Goal: Transaction & Acquisition: Obtain resource

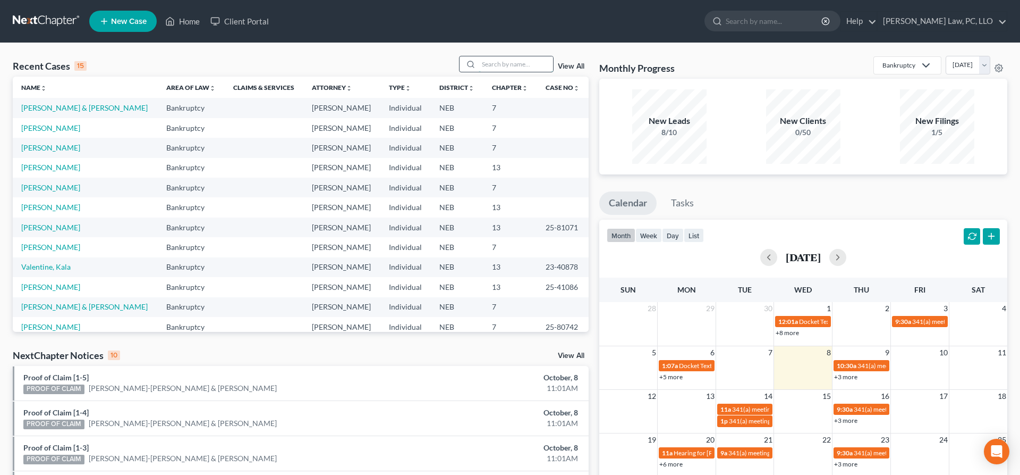
click at [499, 65] on input "search" at bounding box center [516, 63] width 74 height 15
type input "ware"
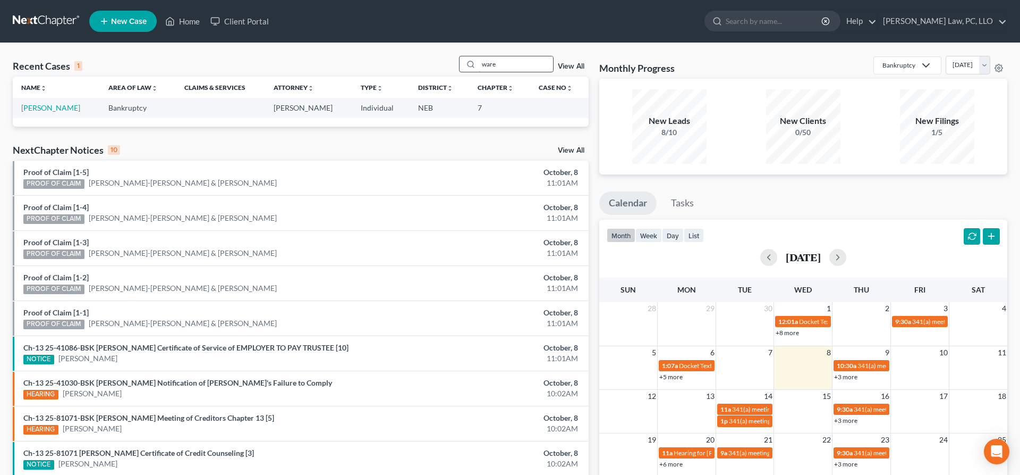
click at [500, 69] on input "ware" at bounding box center [516, 63] width 74 height 15
click at [41, 107] on link "[PERSON_NAME]" at bounding box center [50, 107] width 59 height 9
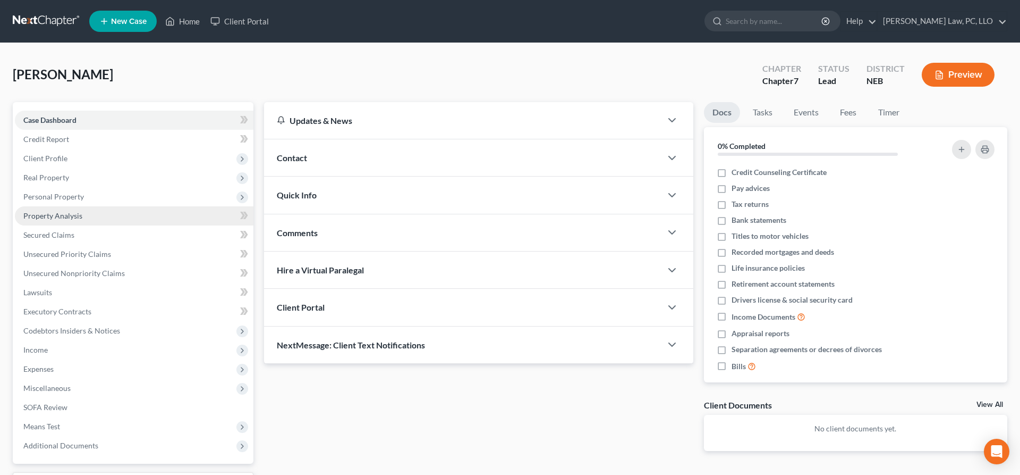
click at [63, 216] on span "Property Analysis" at bounding box center [52, 215] width 59 height 9
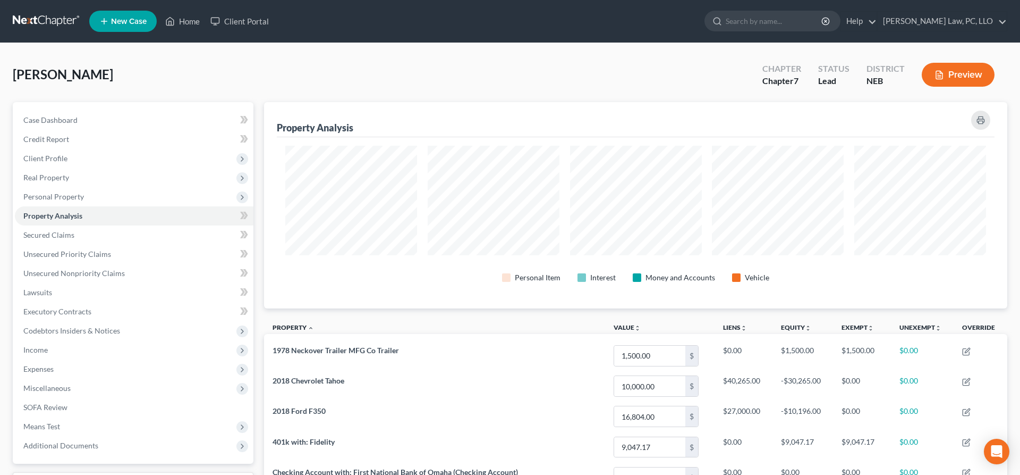
scroll to position [206, 743]
click at [66, 188] on span "Personal Property" at bounding box center [134, 196] width 239 height 19
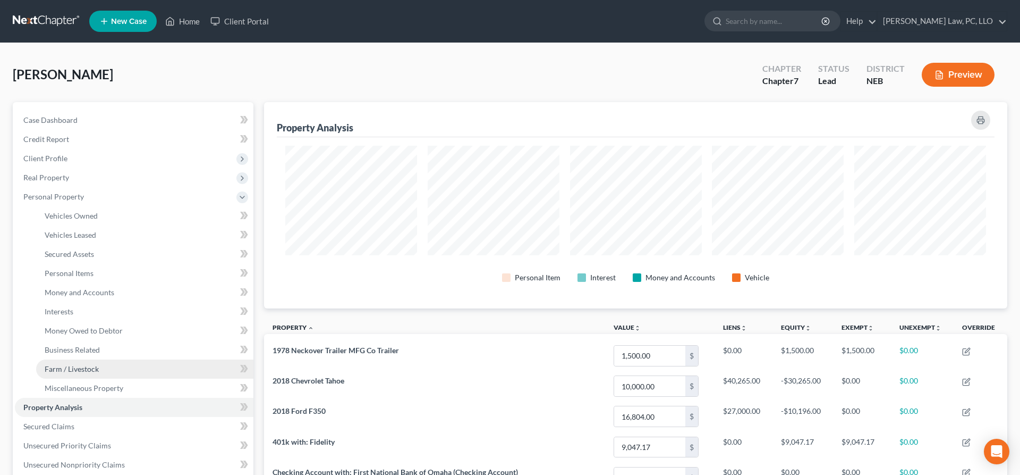
click at [79, 368] on span "Farm / Livestock" at bounding box center [72, 368] width 54 height 9
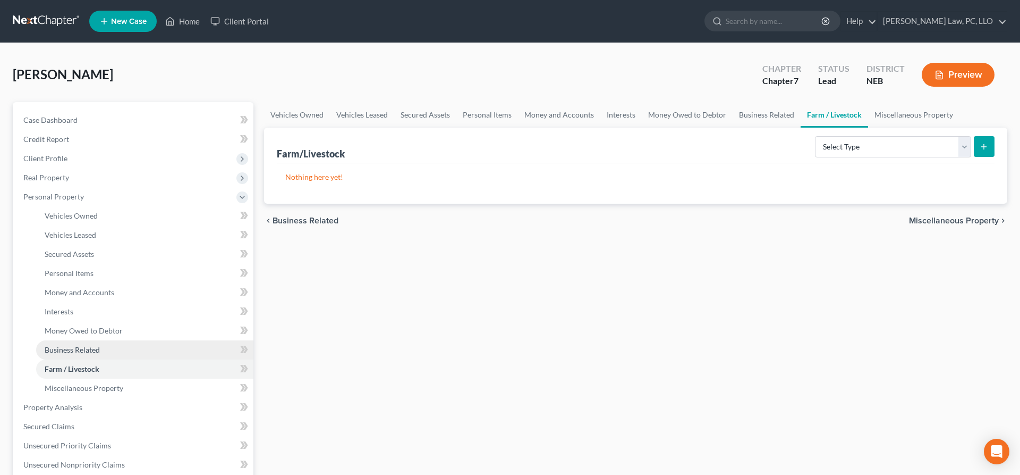
click at [90, 351] on span "Business Related" at bounding box center [72, 349] width 55 height 9
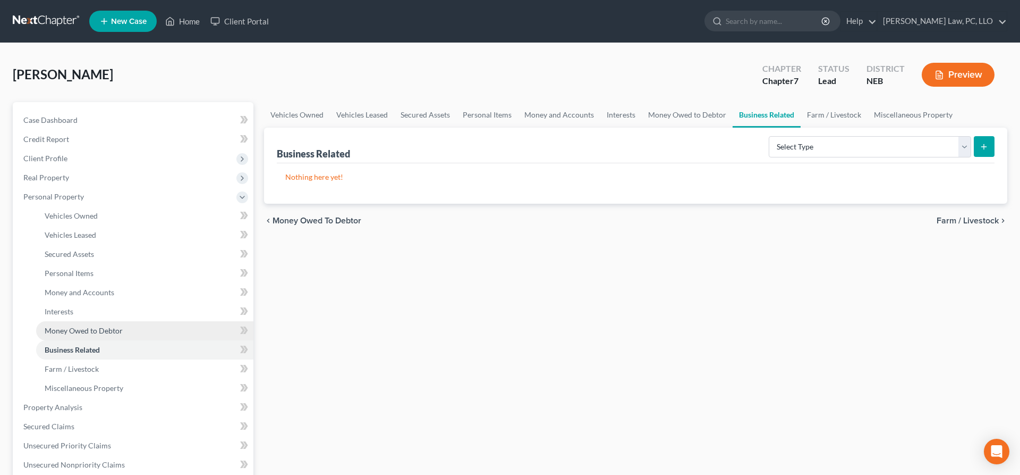
click at [98, 334] on span "Money Owed to Debtor" at bounding box center [84, 330] width 78 height 9
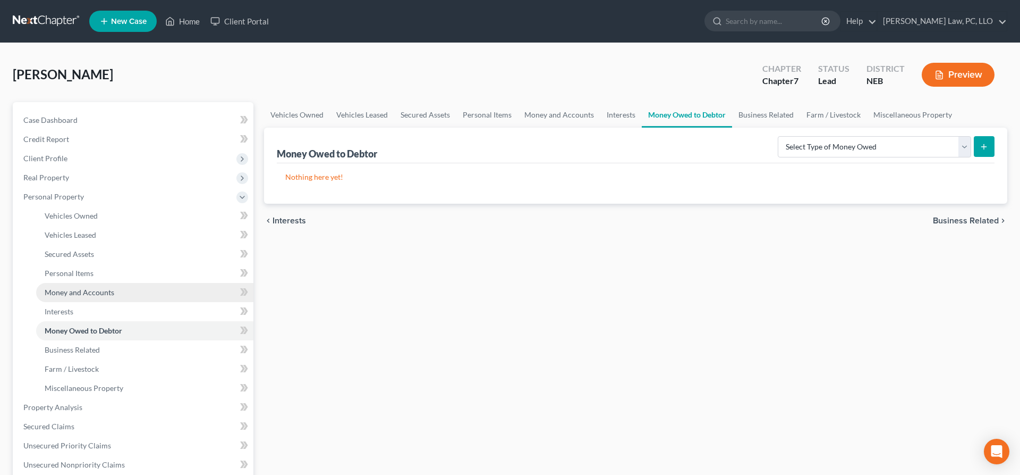
click at [89, 297] on link "Money and Accounts" at bounding box center [144, 292] width 217 height 19
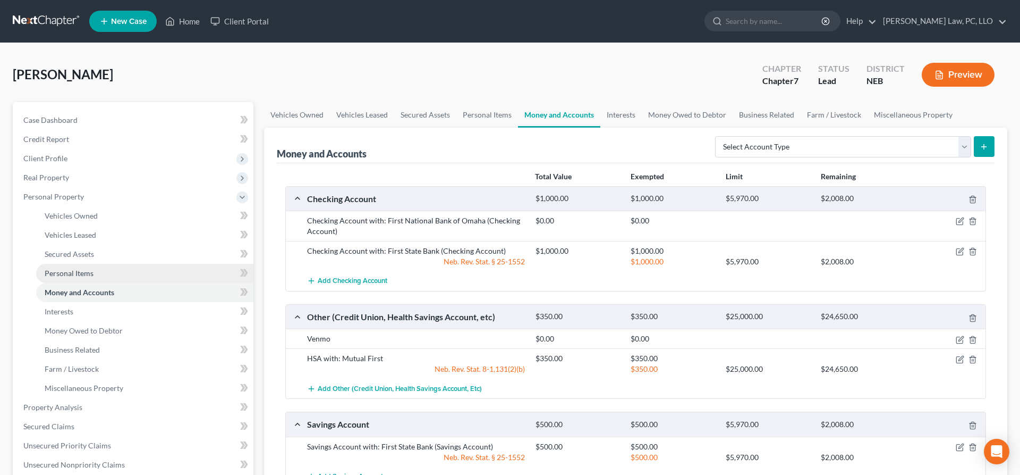
click at [91, 275] on span "Personal Items" at bounding box center [69, 272] width 49 height 9
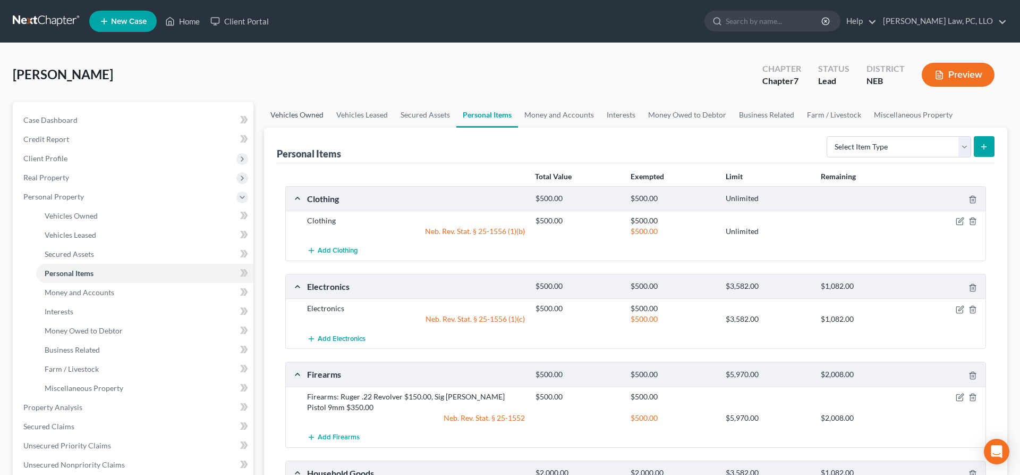
click at [289, 116] on link "Vehicles Owned" at bounding box center [297, 115] width 66 height 26
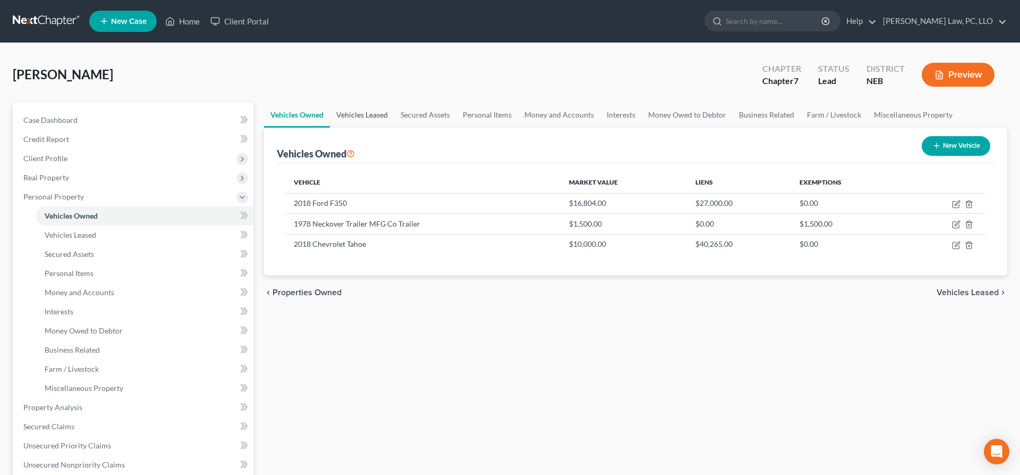
click at [374, 113] on link "Vehicles Leased" at bounding box center [362, 115] width 64 height 26
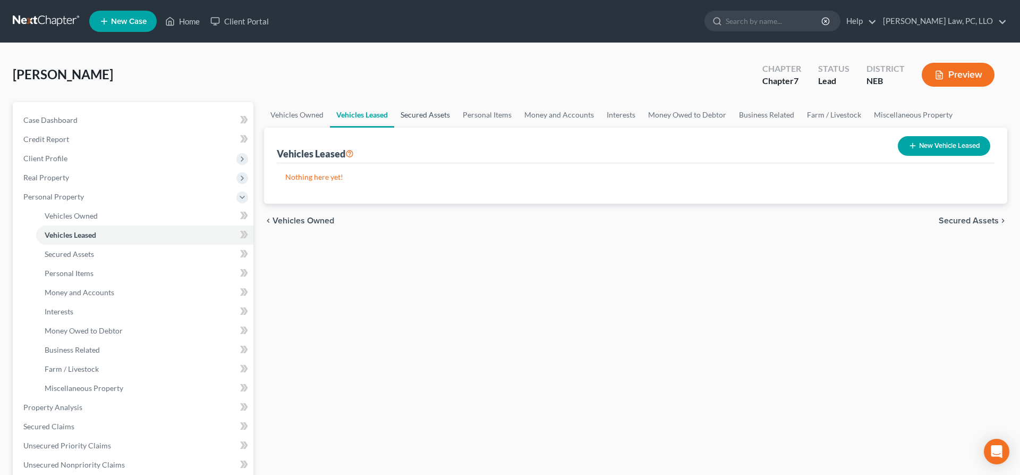
click at [435, 113] on link "Secured Assets" at bounding box center [425, 115] width 62 height 26
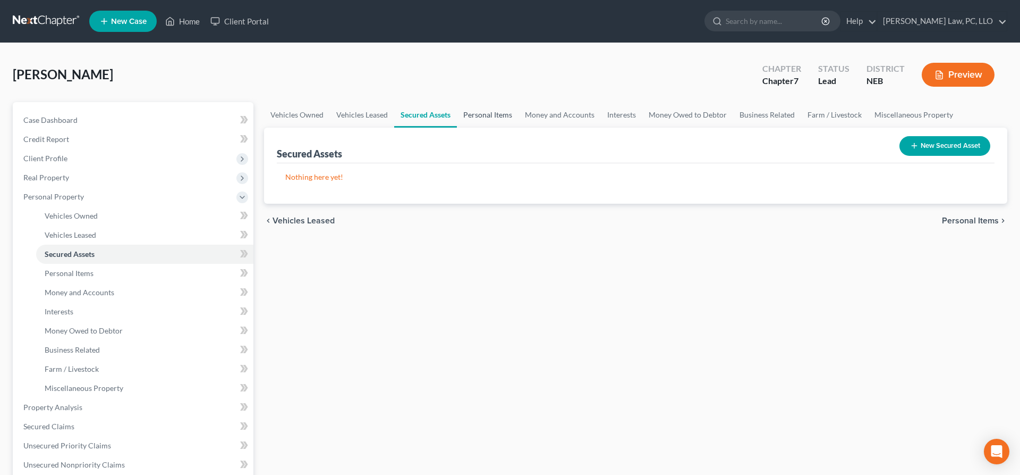
click at [493, 116] on link "Personal Items" at bounding box center [488, 115] width 62 height 26
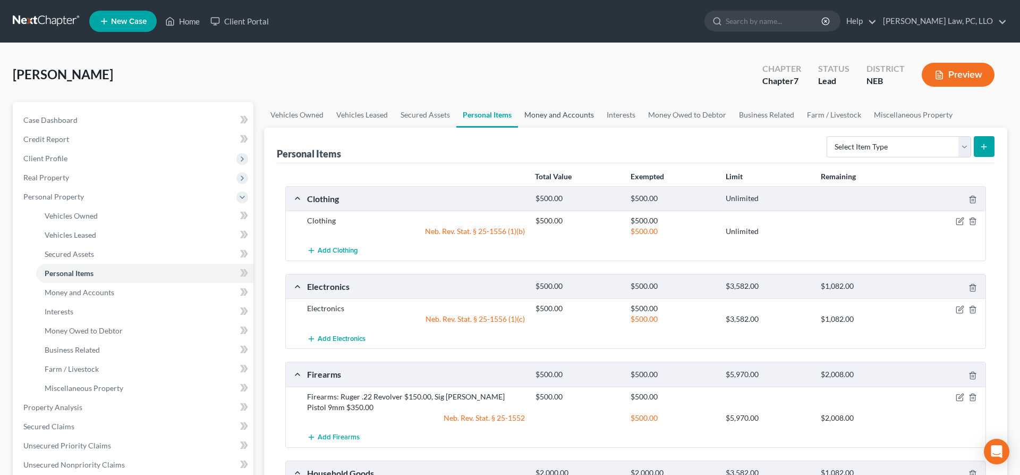
click at [558, 122] on link "Money and Accounts" at bounding box center [559, 115] width 82 height 26
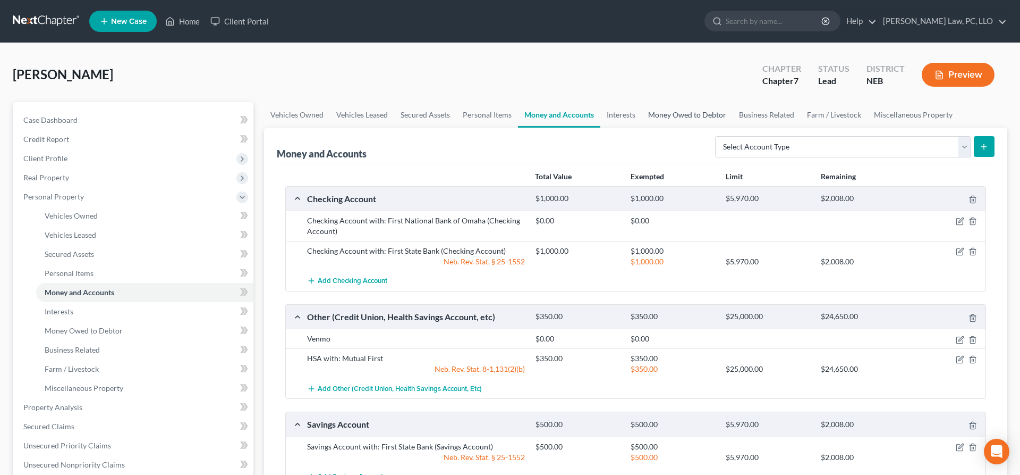
click at [663, 118] on link "Money Owed to Debtor" at bounding box center [687, 115] width 91 height 26
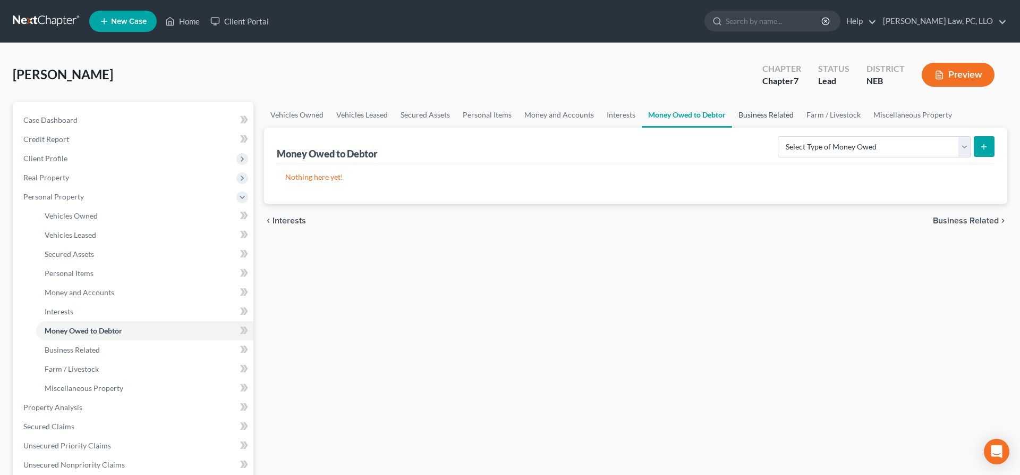
click at [744, 119] on link "Business Related" at bounding box center [766, 115] width 68 height 26
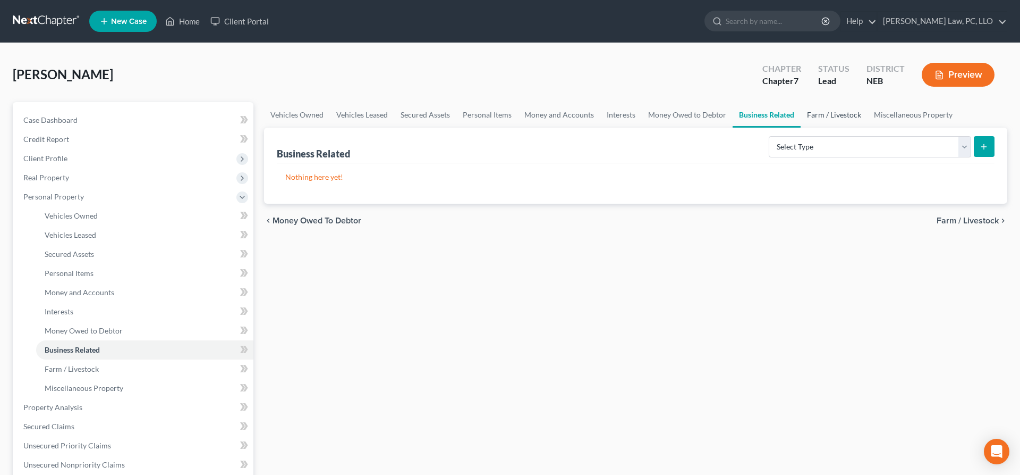
click at [827, 115] on link "Farm / Livestock" at bounding box center [834, 115] width 67 height 26
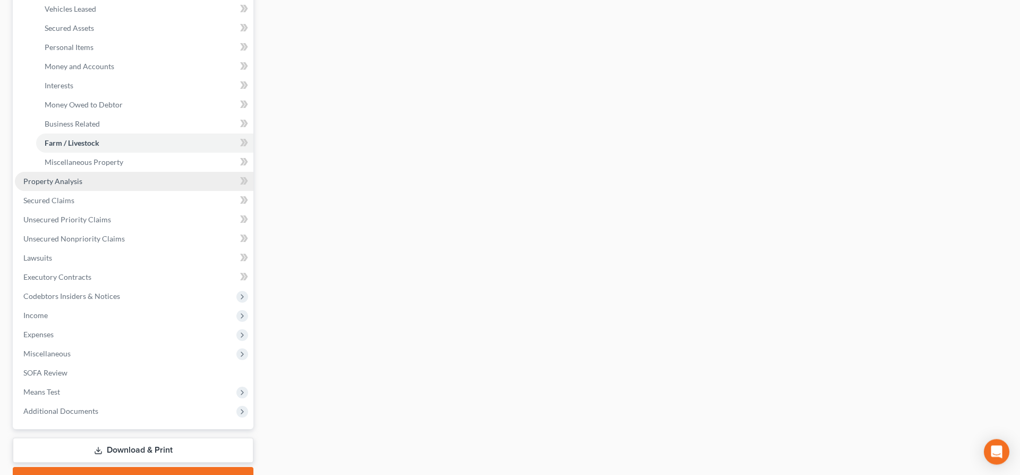
scroll to position [281, 0]
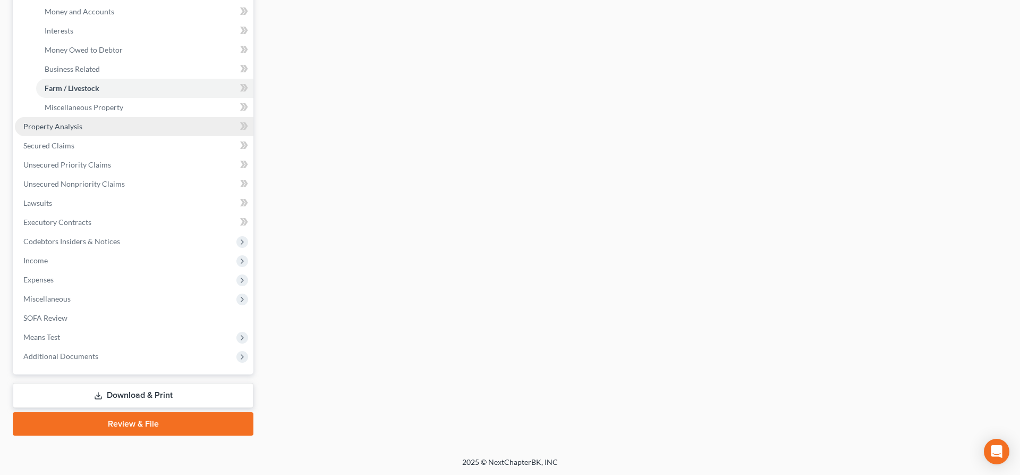
click at [63, 126] on span "Property Analysis" at bounding box center [52, 126] width 59 height 9
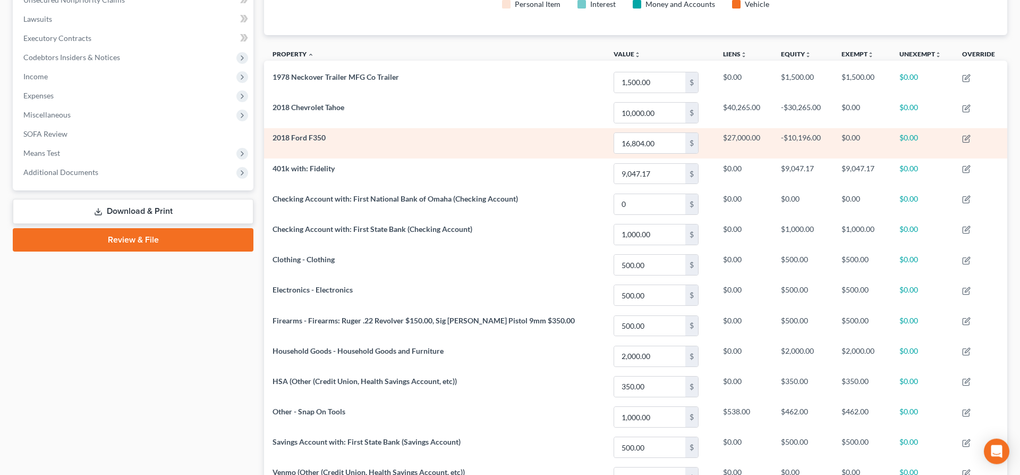
scroll to position [217, 0]
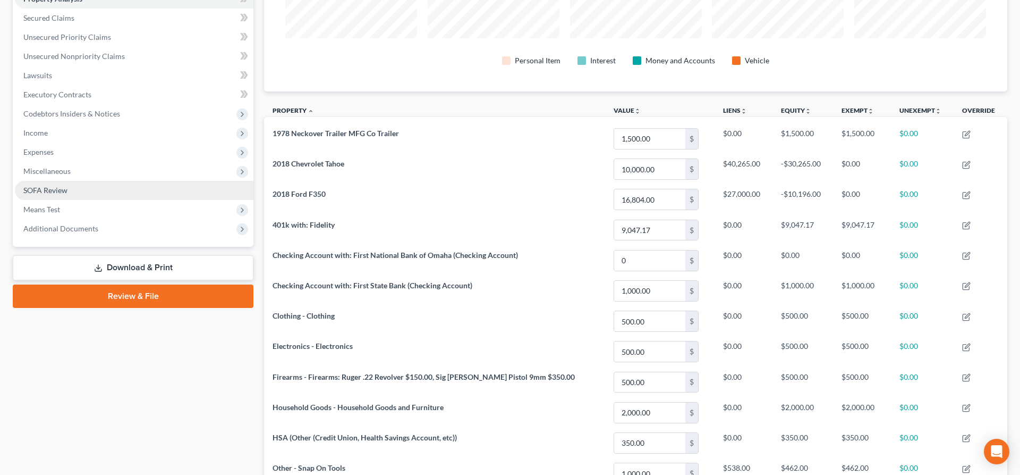
click at [106, 185] on link "SOFA Review" at bounding box center [134, 190] width 239 height 19
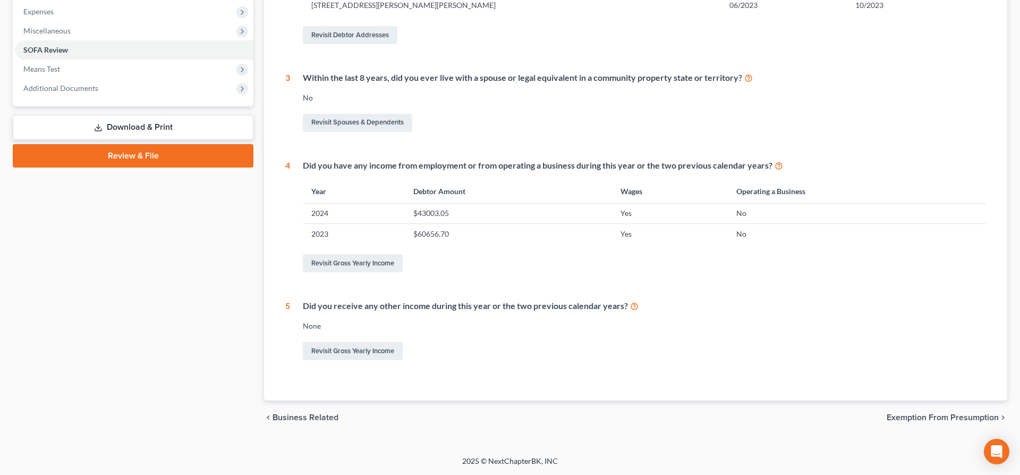
click at [120, 125] on link "Download & Print" at bounding box center [133, 127] width 241 height 25
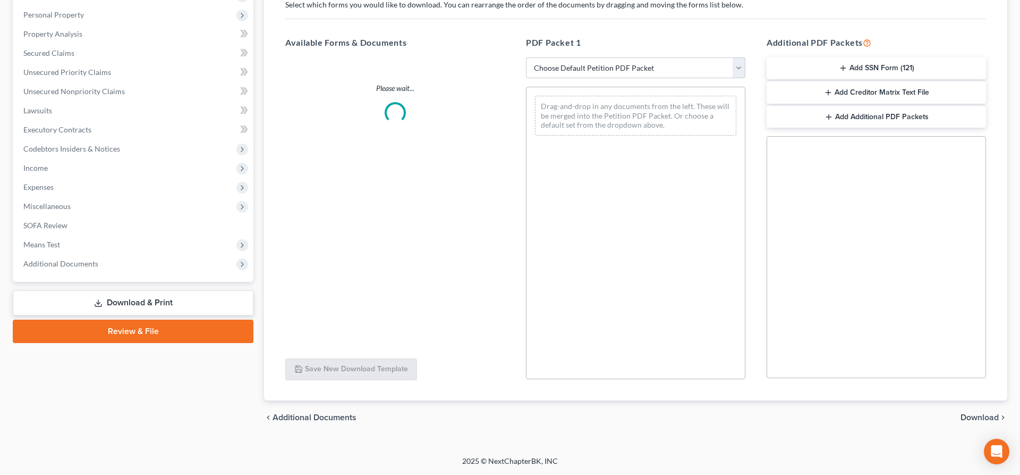
scroll to position [181, 0]
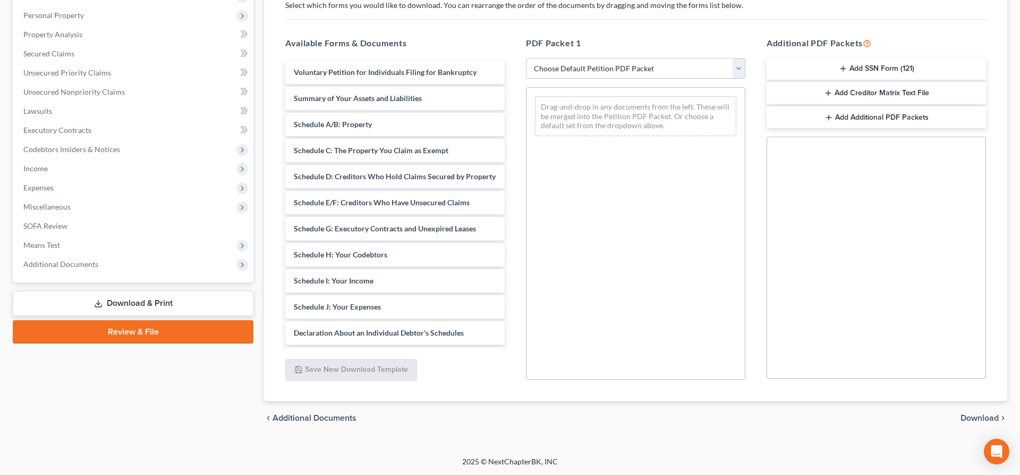
click at [526, 58] on select "Choose Default Petition PDF Packet Complete Bankruptcy Petition (all forms and …" at bounding box center [635, 68] width 219 height 21
select select "4"
click option "Chapter 7 Packet for Filing" at bounding box center [0, 0] width 0 height 0
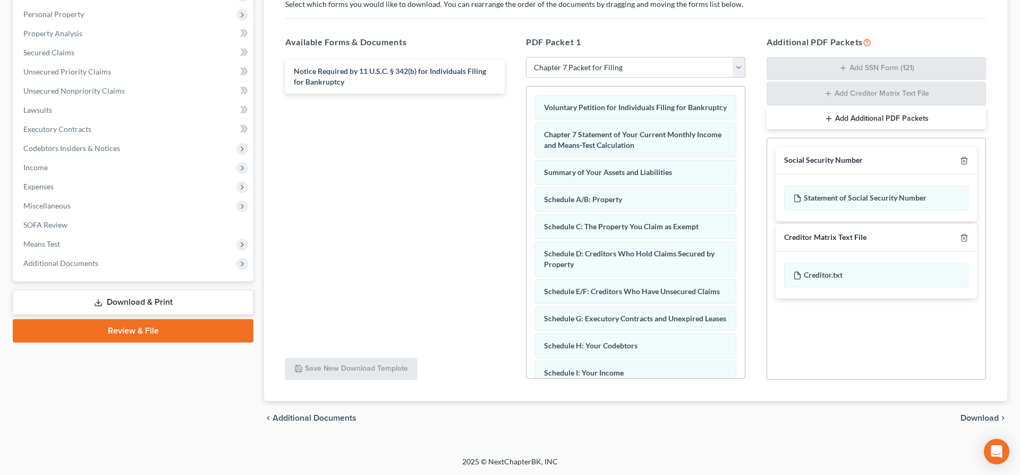
click at [967, 417] on span "Download" at bounding box center [980, 417] width 38 height 9
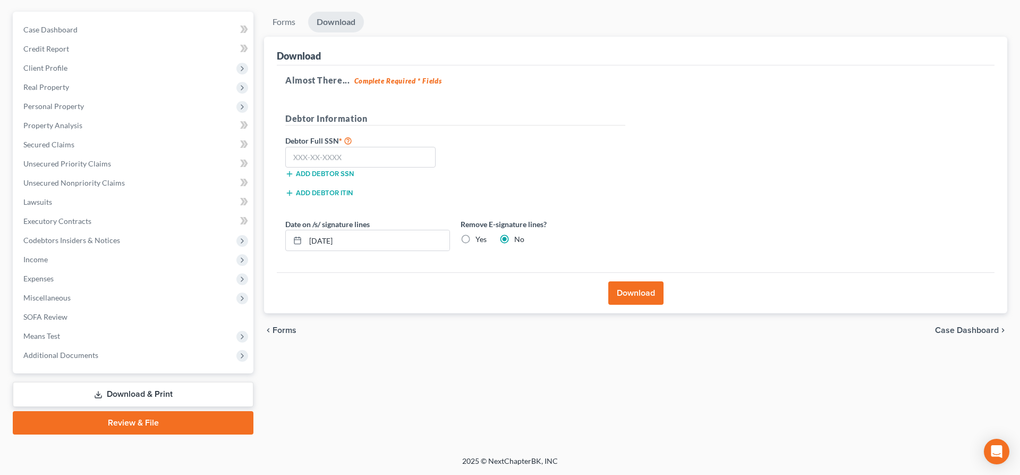
scroll to position [89, 0]
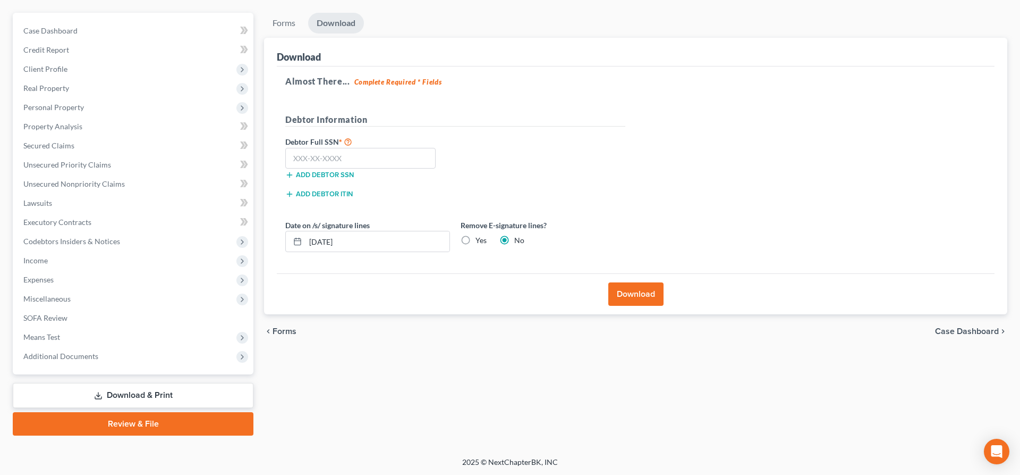
click at [476, 242] on label "Yes" at bounding box center [481, 240] width 11 height 11
click at [480, 242] on input "Yes" at bounding box center [483, 238] width 7 height 7
radio input "true"
radio input "false"
drag, startPoint x: 354, startPoint y: 240, endPoint x: 291, endPoint y: 240, distance: 63.2
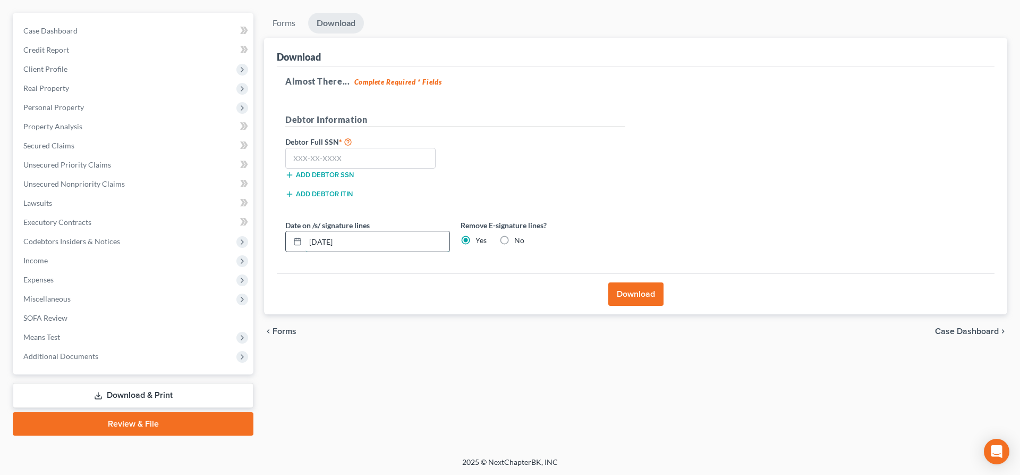
click at [306, 240] on input "[DATE]" at bounding box center [378, 241] width 144 height 20
click at [622, 292] on button "Download" at bounding box center [635, 293] width 55 height 23
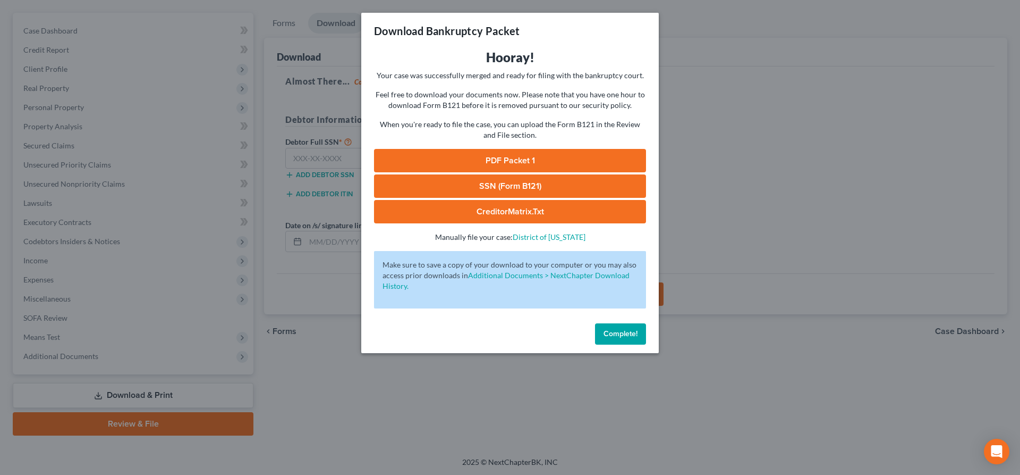
click at [542, 184] on link "SSN (Form B121)" at bounding box center [510, 185] width 272 height 23
click at [524, 154] on link "PDF Packet 1" at bounding box center [510, 160] width 272 height 23
click at [629, 332] on span "Complete!" at bounding box center [621, 333] width 34 height 9
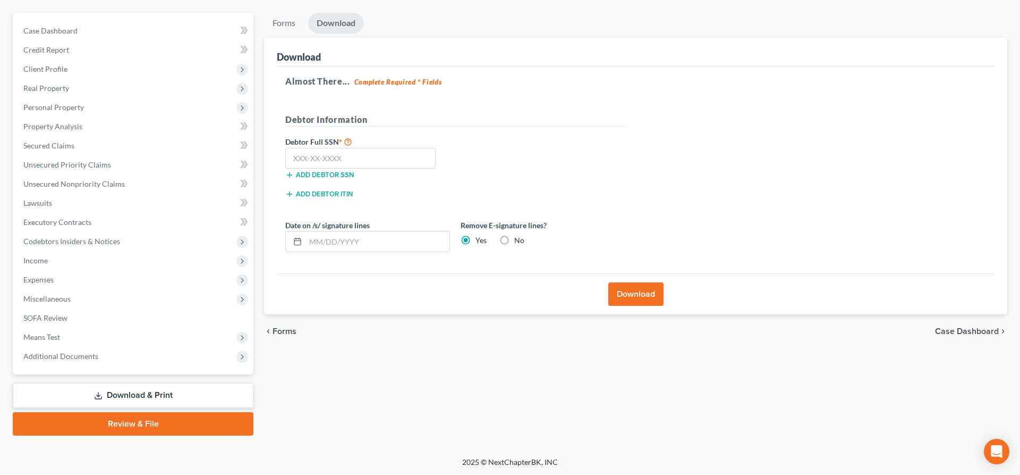
scroll to position [0, 0]
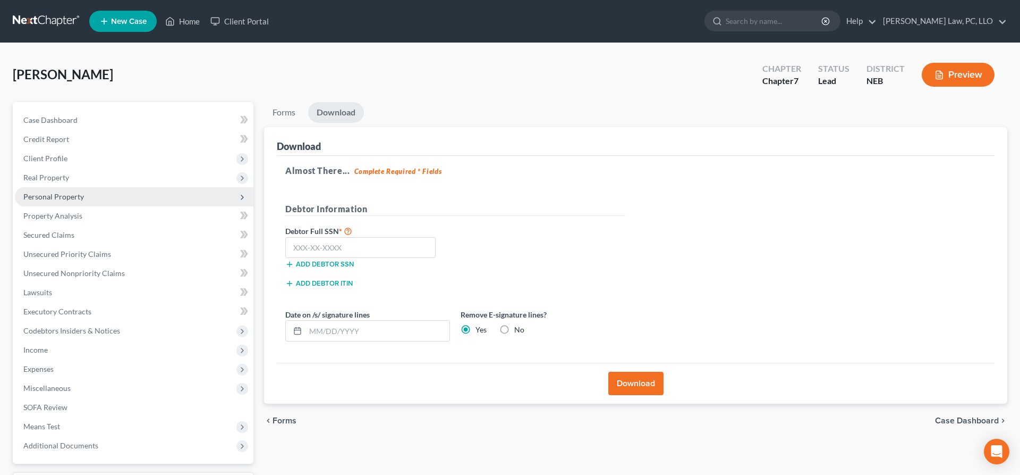
click at [90, 197] on span "Personal Property" at bounding box center [134, 196] width 239 height 19
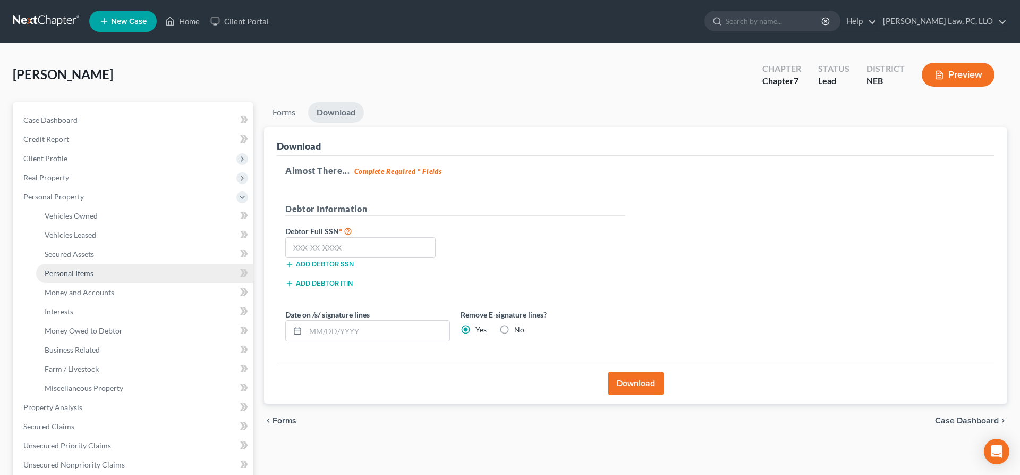
click at [100, 274] on link "Personal Items" at bounding box center [144, 273] width 217 height 19
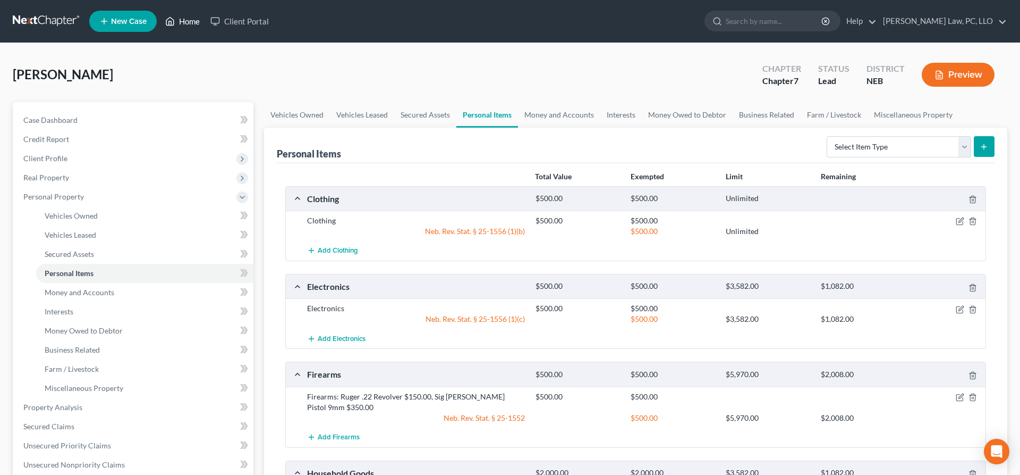
click at [196, 18] on link "Home" at bounding box center [182, 21] width 45 height 19
